Goal: Task Accomplishment & Management: Use online tool/utility

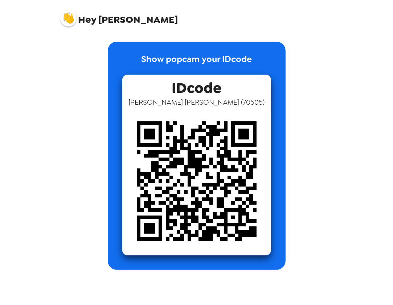
click at [103, 135] on div "Show popcam your IDcode IDcode Chris Lipp ( 70505 )" at bounding box center [196, 156] width 275 height 228
click at [32, 54] on div "Hey Chris Show popcam your IDcode IDcode Chris Lipp ( 70505 )" at bounding box center [196, 152] width 393 height 305
